Goal: Navigation & Orientation: Go to known website

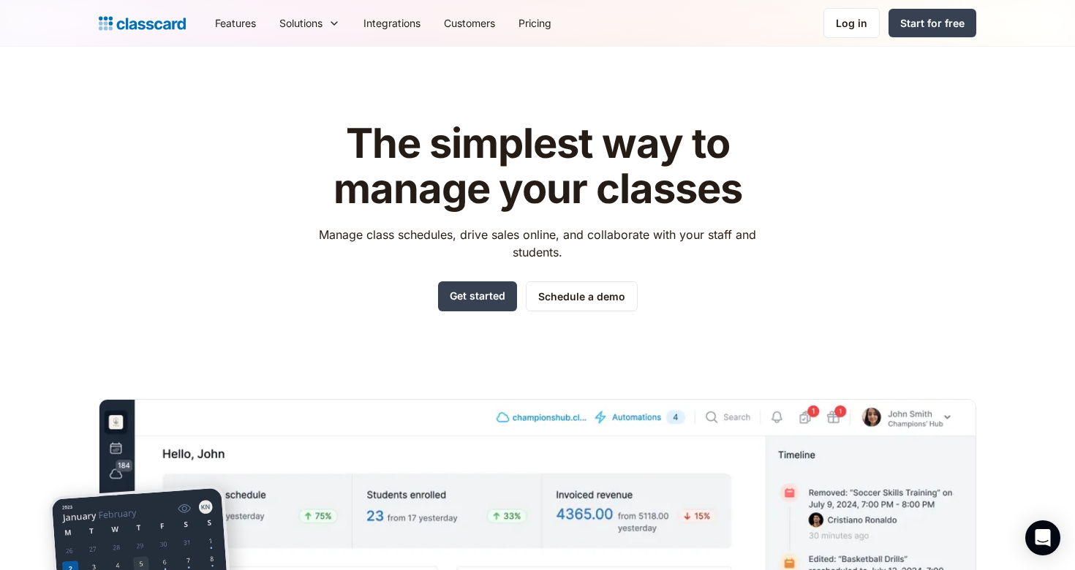
click at [810, 24] on nav "Features Resources Blog The latest industry news, updates and info. Customer st…" at bounding box center [589, 23] width 773 height 33
click at [851, 25] on div "Log in" at bounding box center [851, 22] width 31 height 15
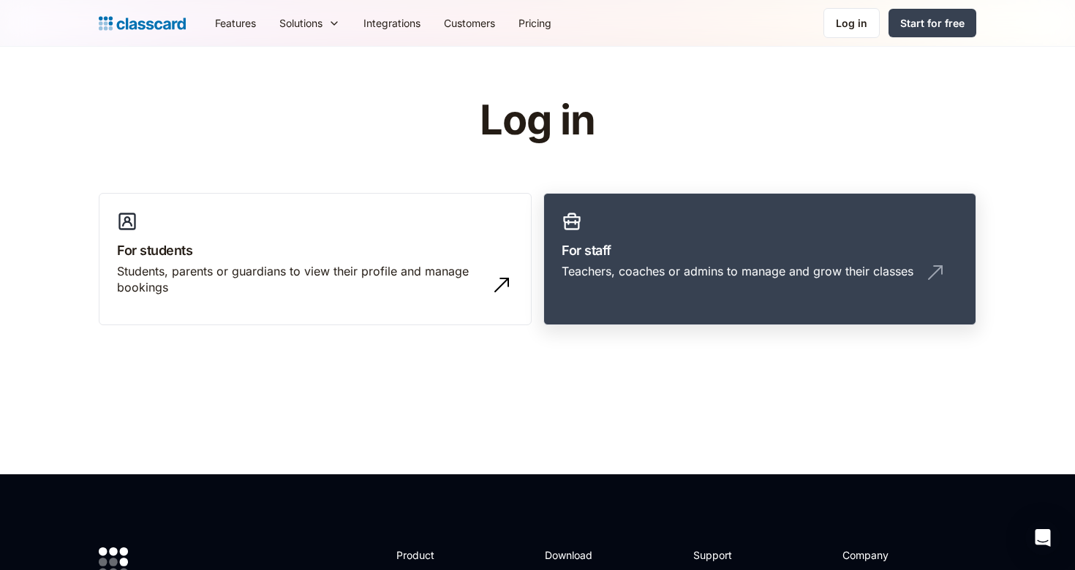
click at [716, 251] on h3 "For staff" at bounding box center [759, 251] width 396 height 20
